Goal: Information Seeking & Learning: Learn about a topic

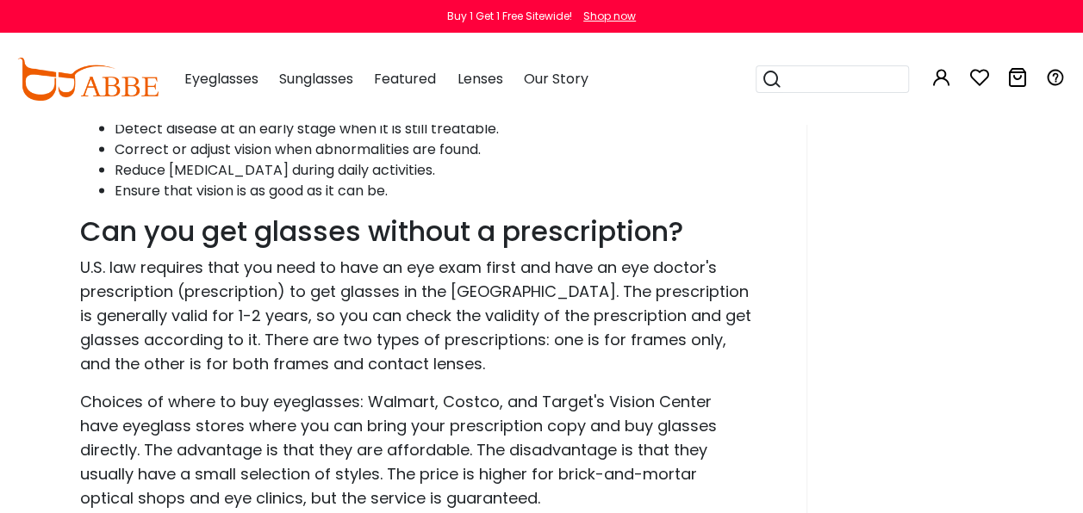
scroll to position [1626, 0]
click at [578, 109] on button "Later" at bounding box center [576, 111] width 78 height 43
click at [417, 435] on p "Choices of where to buy eyeglasses: Walmart, Costco, and Target's Vision Center…" at bounding box center [416, 450] width 673 height 121
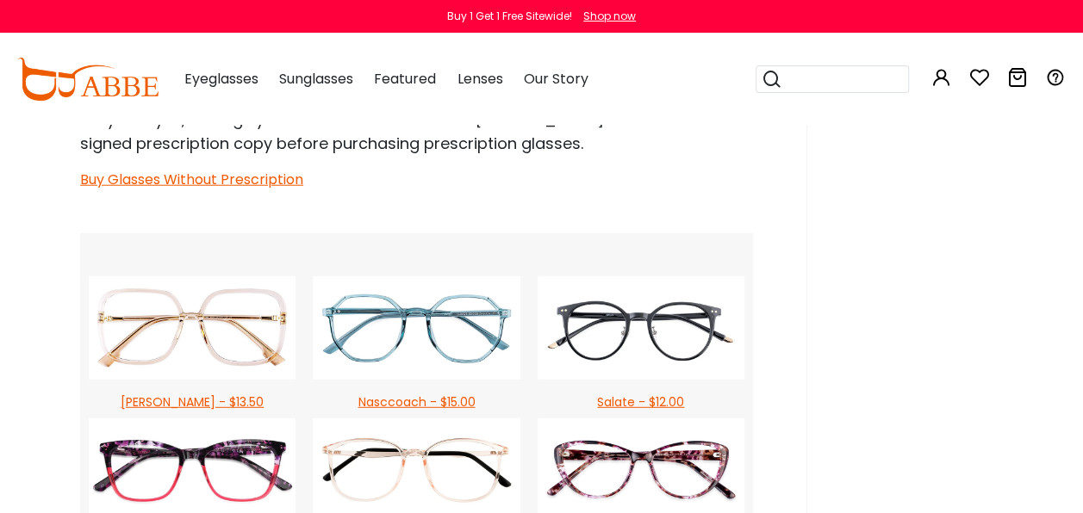
scroll to position [2143, 0]
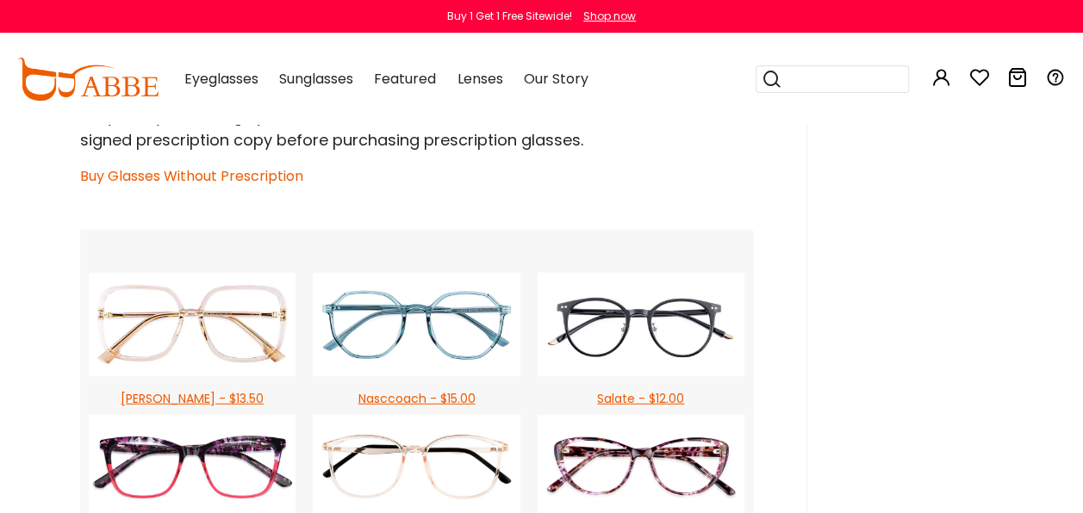
click at [158, 177] on link "Buy Glasses Without Prescription" at bounding box center [191, 176] width 223 height 20
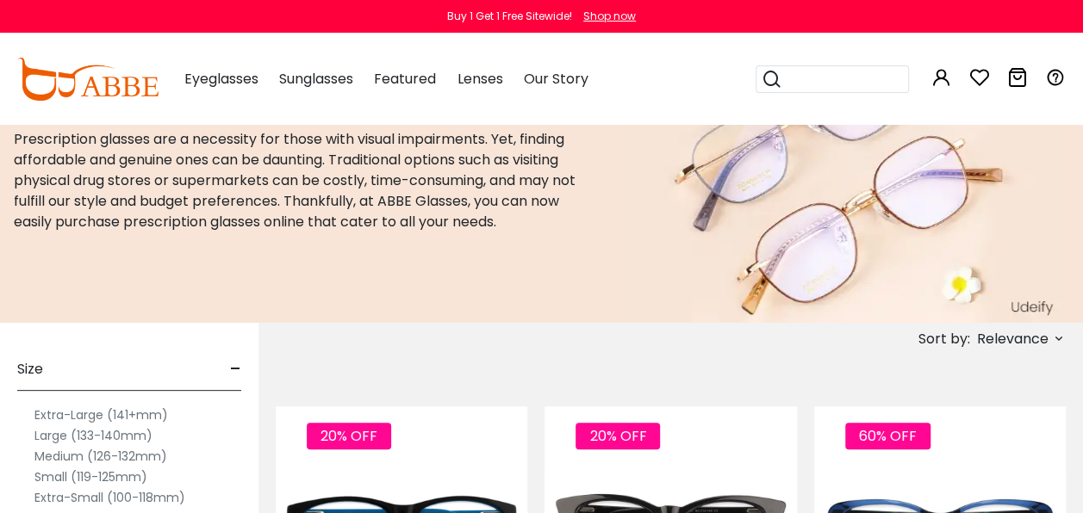
scroll to position [86, 0]
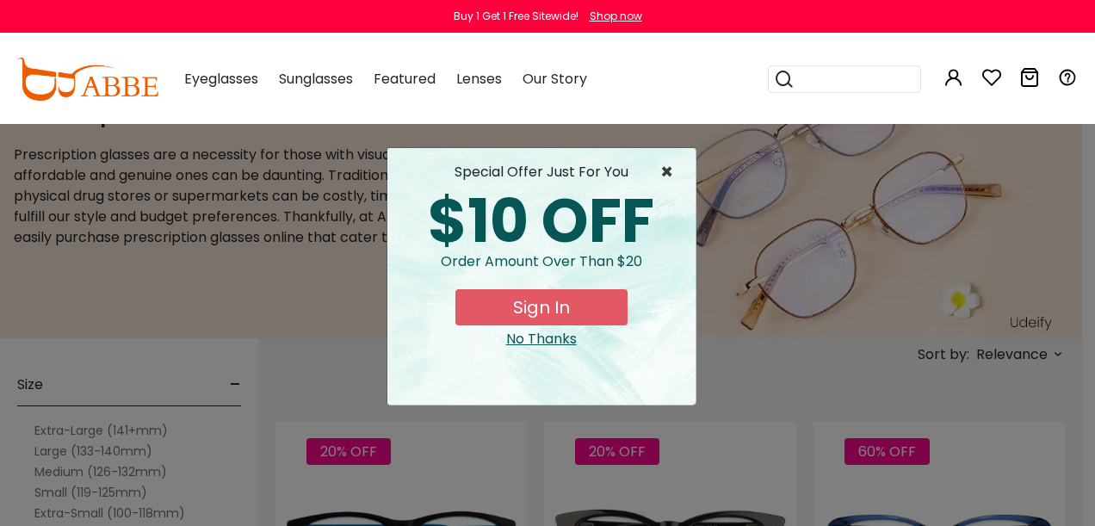
click at [661, 172] on span "×" at bounding box center [672, 172] width 22 height 21
